Goal: Contribute content

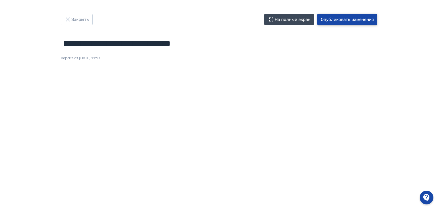
click at [348, 21] on button "Опубликовать изменения" at bounding box center [348, 19] width 60 height 11
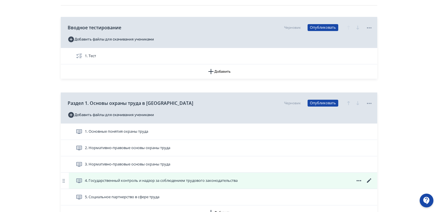
scroll to position [143, 0]
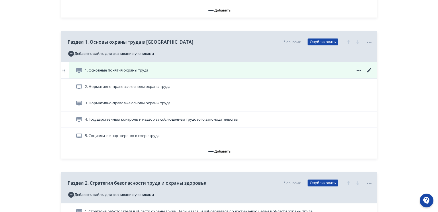
click at [372, 70] on icon at bounding box center [369, 70] width 7 height 7
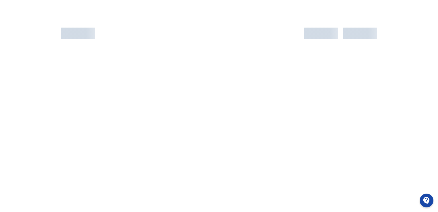
click at [172, 102] on div at bounding box center [219, 120] width 438 height 212
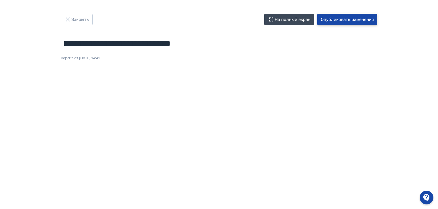
click at [339, 20] on button "Опубликовать изменения" at bounding box center [348, 19] width 60 height 11
